Goal: Task Accomplishment & Management: Manage account settings

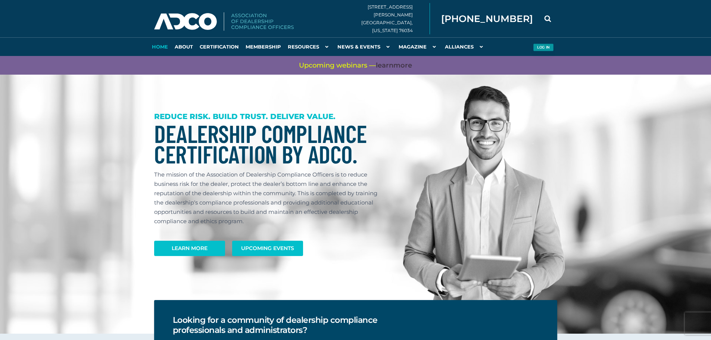
click at [541, 47] on button "Log in" at bounding box center [543, 48] width 21 height 8
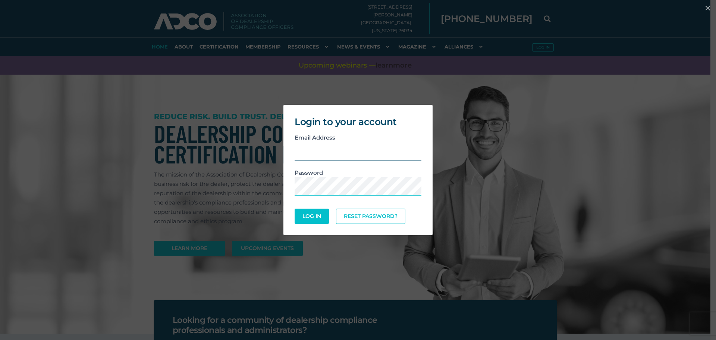
click at [361, 154] on input "email" at bounding box center [358, 151] width 127 height 18
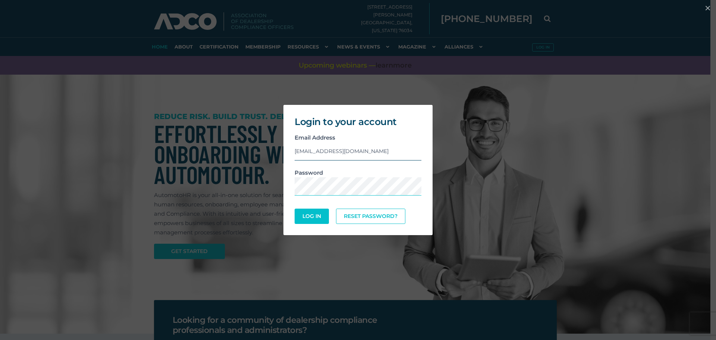
type input "RPALTER@FELDMANAUTO.COM"
click at [295, 209] on button "Log In" at bounding box center [312, 216] width 34 height 15
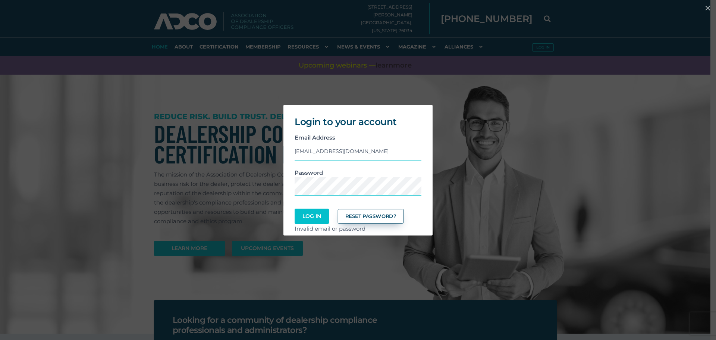
click at [370, 212] on link "Reset Password?" at bounding box center [371, 216] width 66 height 15
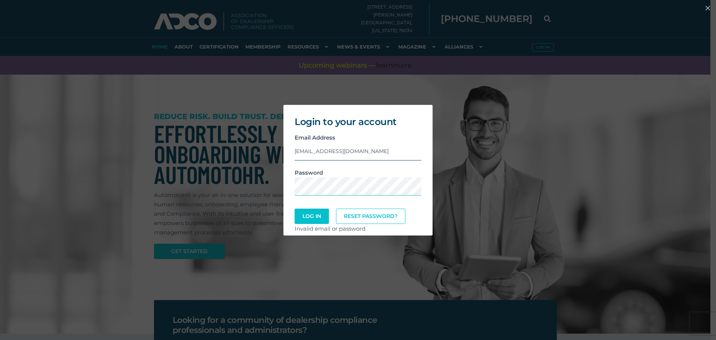
drag, startPoint x: 395, startPoint y: 154, endPoint x: 246, endPoint y: 146, distance: 149.0
click at [246, 146] on div "Login to your account Email Address RPALTER@FELDMANAUTO.COM Password Log In Res…" at bounding box center [358, 170] width 710 height 138
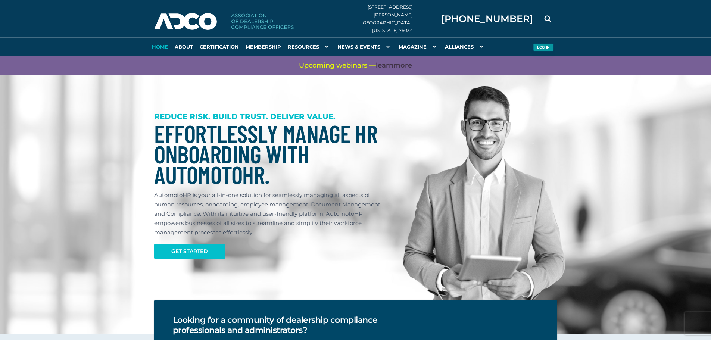
click at [537, 45] on button "Log in" at bounding box center [543, 48] width 21 height 8
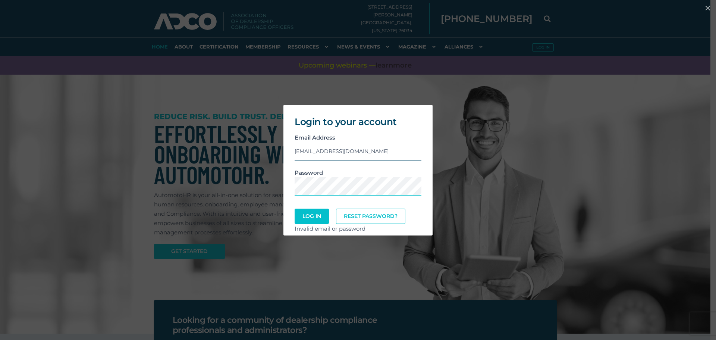
drag, startPoint x: 386, startPoint y: 152, endPoint x: 291, endPoint y: 154, distance: 94.4
click at [291, 154] on div "Email Address RPALTER@FELDMANAUTO.COM" at bounding box center [358, 150] width 138 height 35
type input "ryanpalter@gmail.com"
click at [295, 209] on button "Log In" at bounding box center [312, 216] width 34 height 15
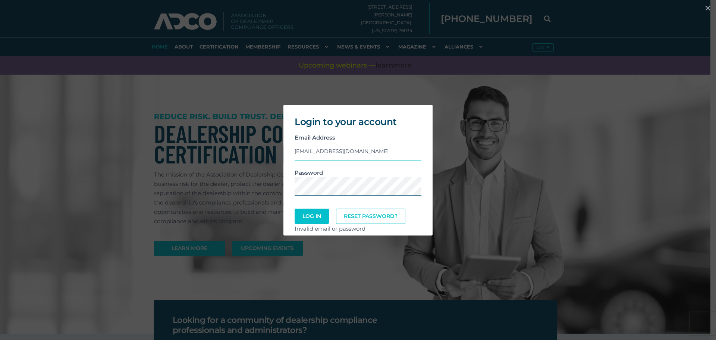
click at [256, 183] on div "Login to your account Email Address ryanpalter@gmail.com Password Log In Reset …" at bounding box center [358, 170] width 710 height 138
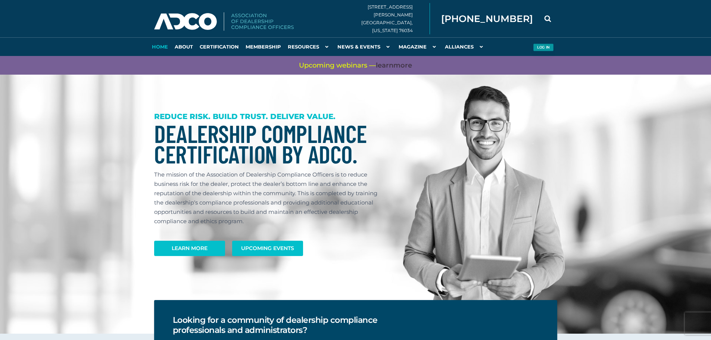
click at [541, 46] on button "Log in" at bounding box center [543, 48] width 21 height 8
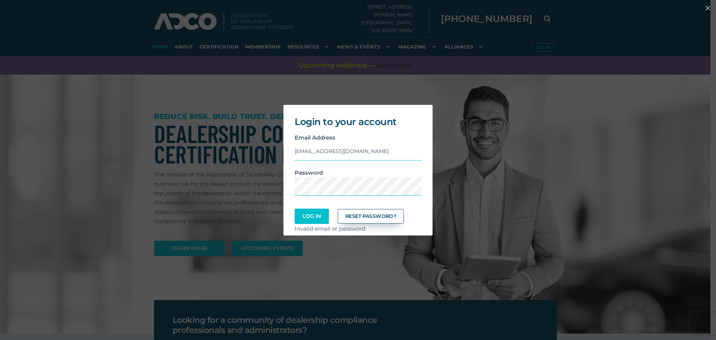
click at [360, 218] on link "Reset Password?" at bounding box center [371, 216] width 66 height 15
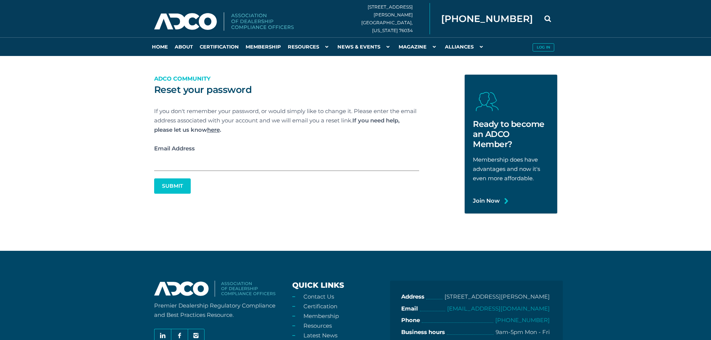
click at [312, 169] on input "Email Address" at bounding box center [286, 162] width 265 height 18
type input "rpalter@feldmanauto.com"
click at [164, 183] on button "Submit" at bounding box center [172, 186] width 35 height 15
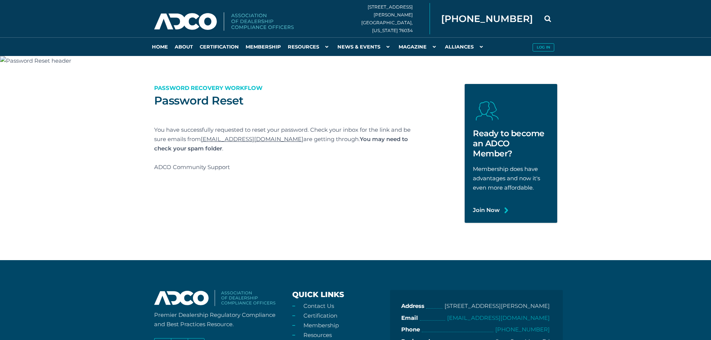
click at [319, 167] on p "ADCO Community Support" at bounding box center [286, 166] width 265 height 9
click at [225, 94] on h1 "Password Reset" at bounding box center [286, 100] width 265 height 15
click at [31, 58] on img at bounding box center [35, 60] width 71 height 9
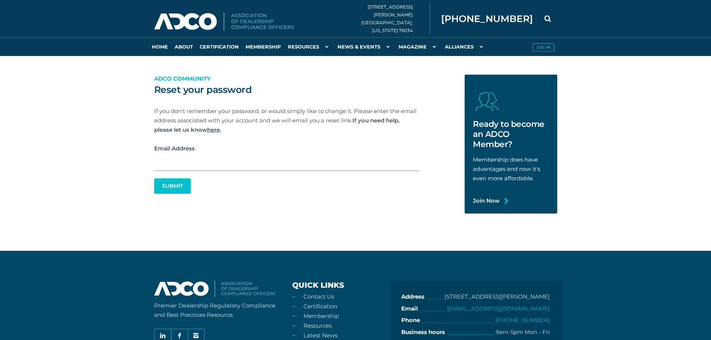
click at [338, 164] on input "Email Address" at bounding box center [286, 162] width 265 height 18
type input "[EMAIL_ADDRESS][DOMAIN_NAME]"
click button "Submit" at bounding box center [0, 0] width 0 height 0
